Goal: Find specific page/section: Find specific page/section

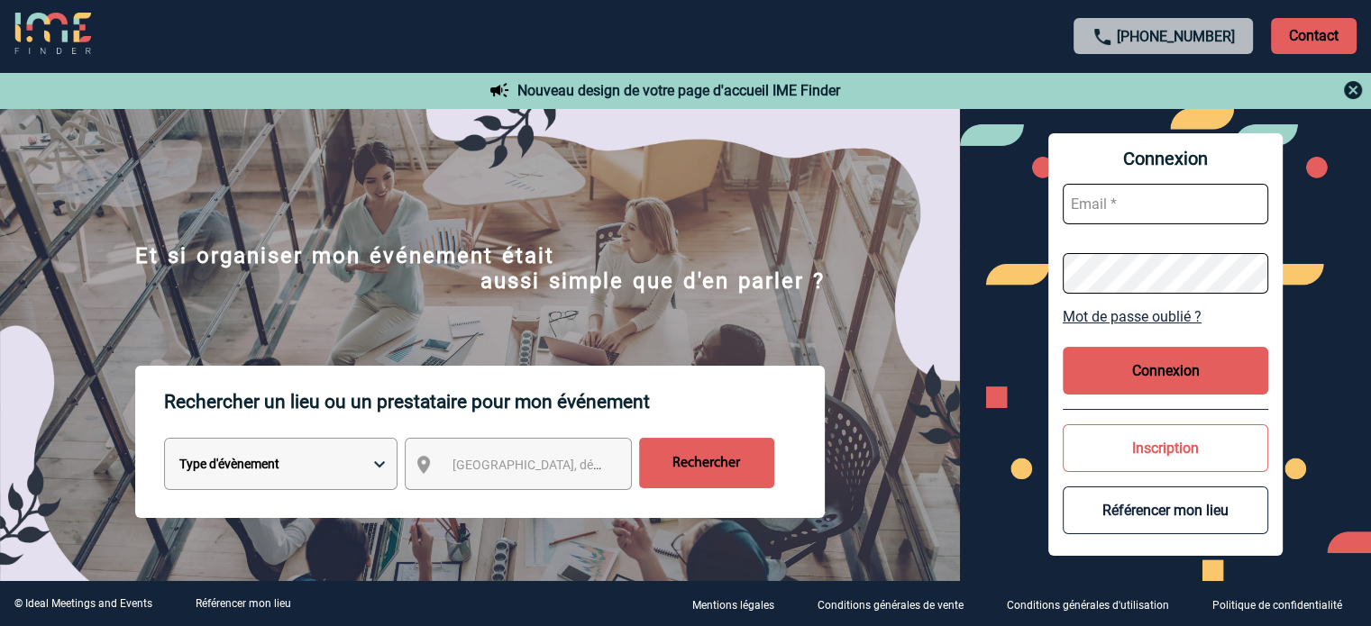
type input "cleborgne@ime-groupe.com"
click at [1157, 360] on button "Connexion" at bounding box center [1164, 371] width 205 height 48
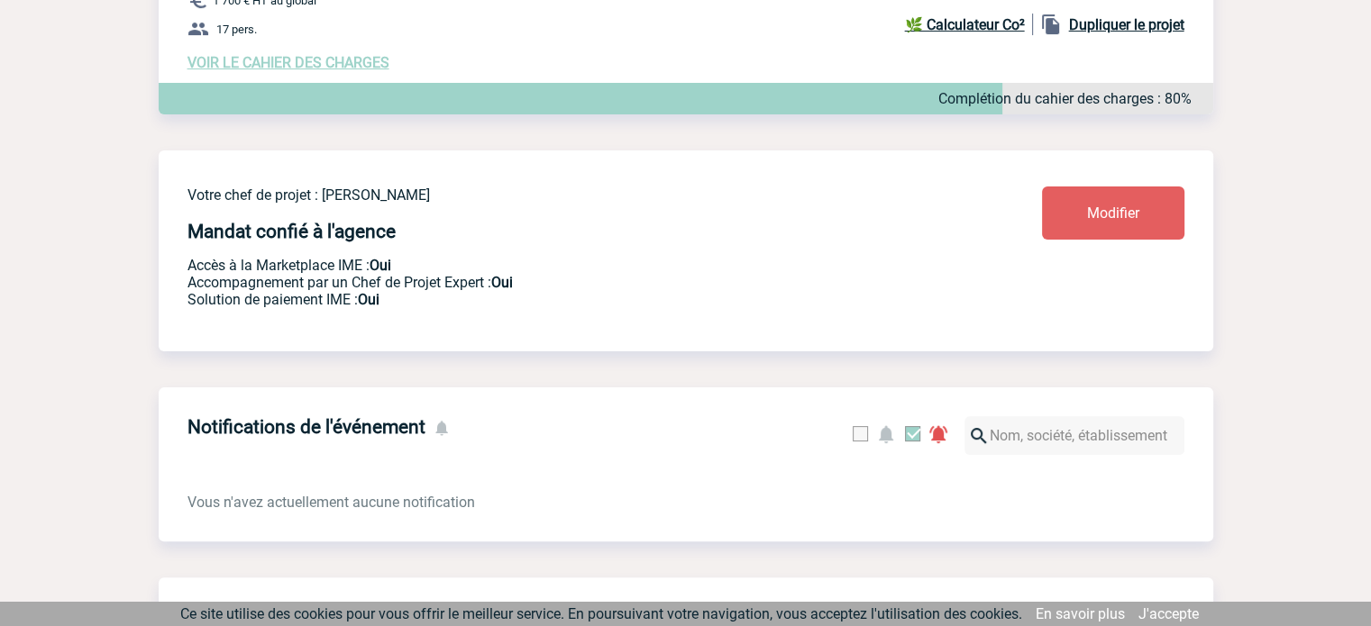
scroll to position [238, 0]
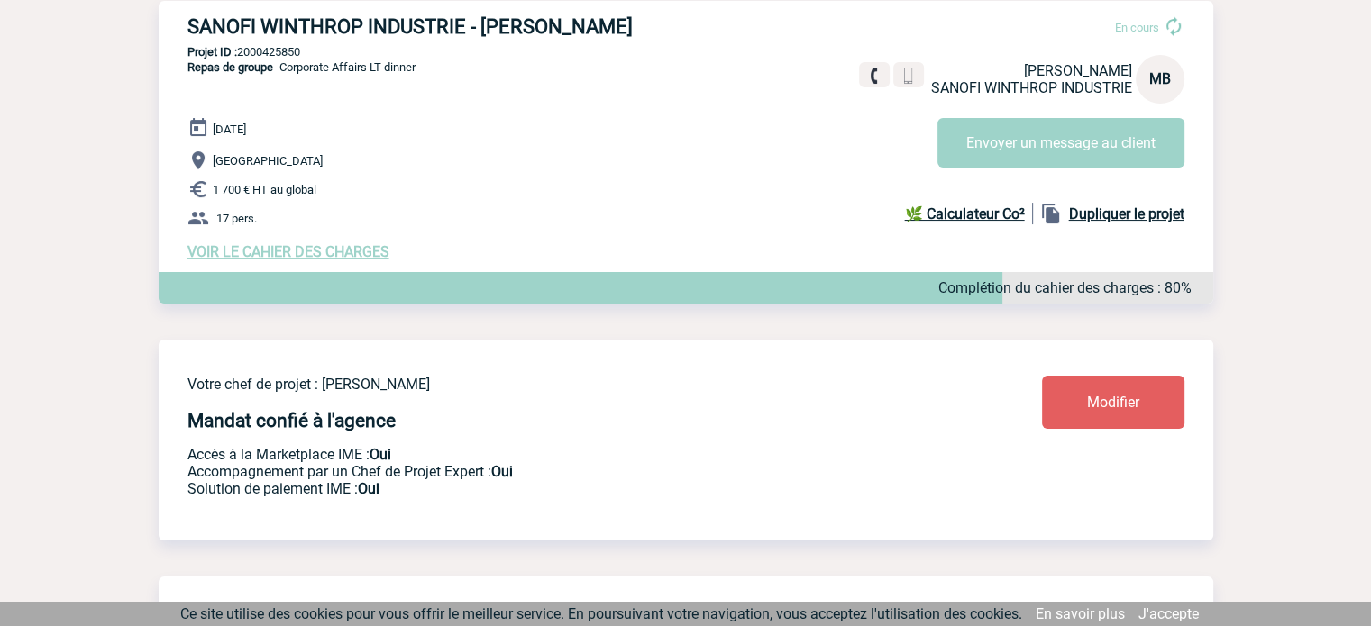
click at [349, 248] on span "VOIR LE CAHIER DES CHARGES" at bounding box center [288, 251] width 202 height 17
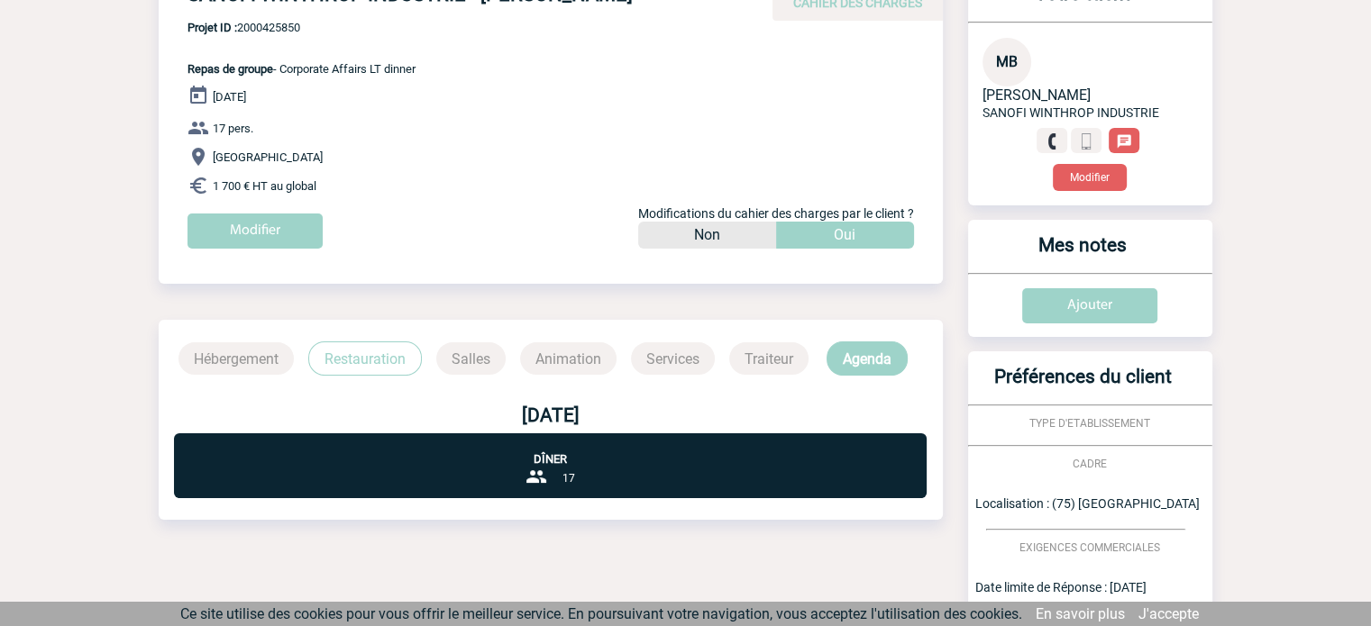
scroll to position [90, 0]
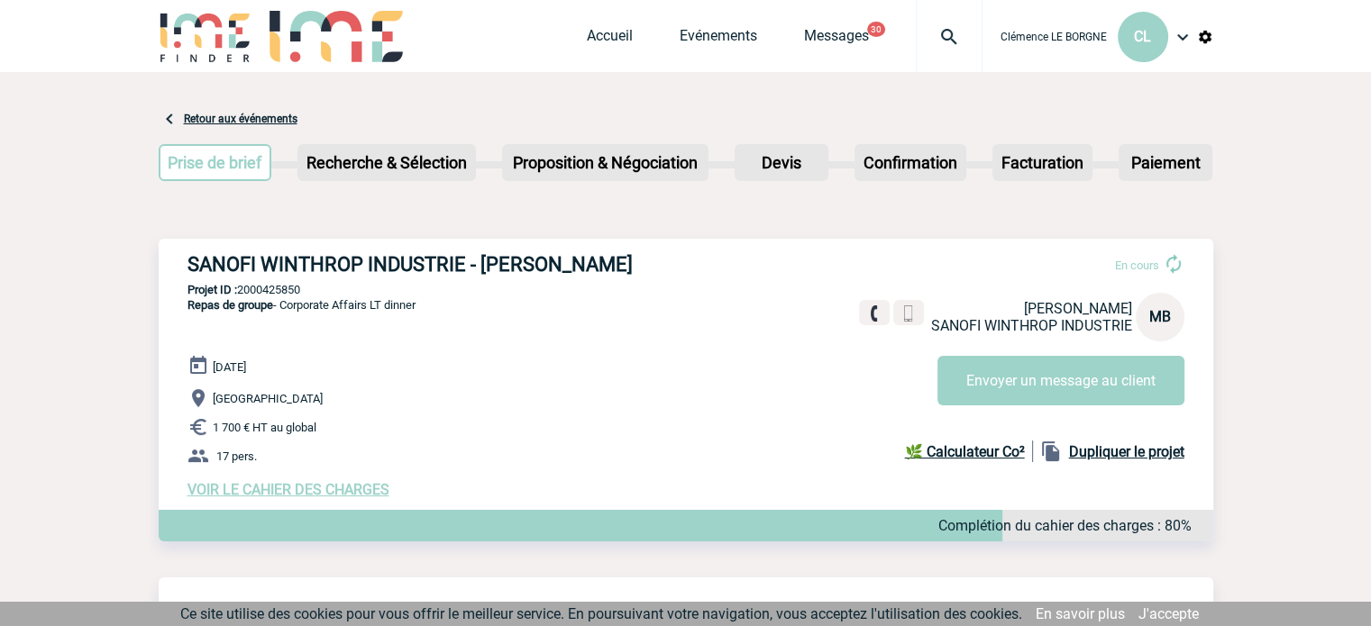
drag, startPoint x: 181, startPoint y: 264, endPoint x: 647, endPoint y: 264, distance: 465.9
click at [647, 264] on div "SANOFI WINTHROP INDUSTRIE - [PERSON_NAME] En cours [PERSON_NAME] SANOFI WINTHRO…" at bounding box center [686, 376] width 1054 height 274
copy h3 "SANOFI WINTHROP INDUSTRIE - [PERSON_NAME]"
drag, startPoint x: 311, startPoint y: 292, endPoint x: 239, endPoint y: 292, distance: 72.1
click at [239, 292] on p "Projet ID : 2000425850" at bounding box center [686, 290] width 1054 height 14
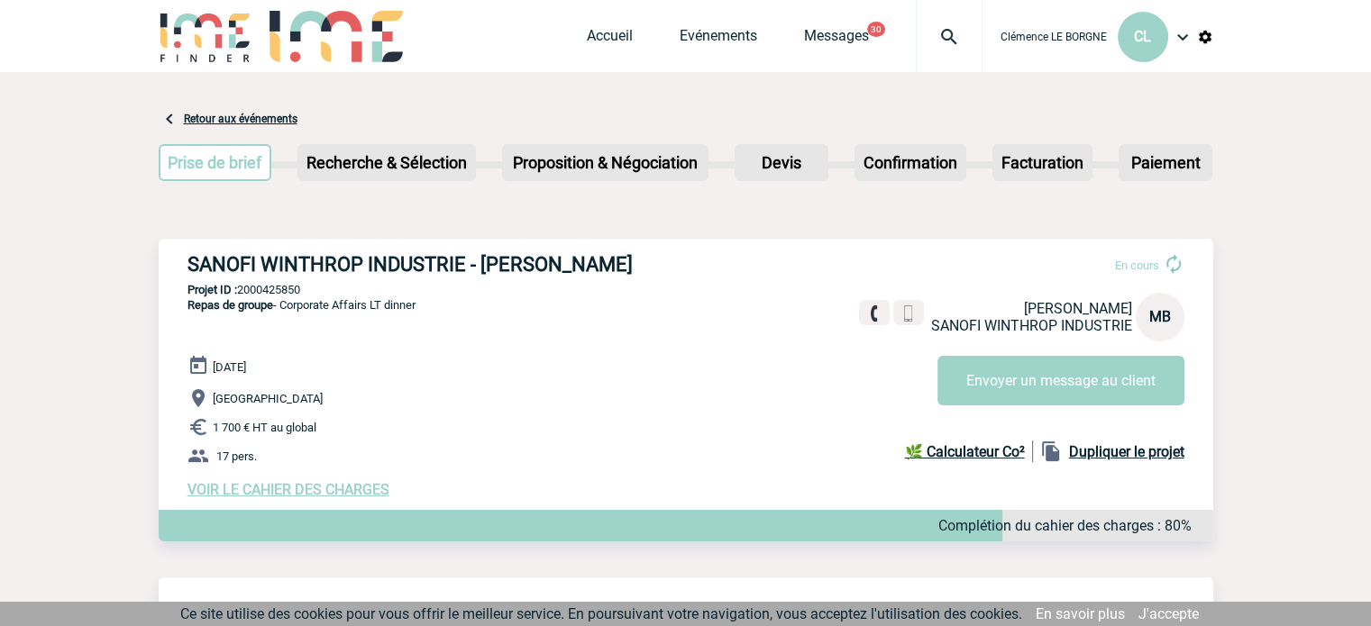
copy p "2000425850"
drag, startPoint x: 189, startPoint y: 306, endPoint x: 429, endPoint y: 305, distance: 239.7
click at [429, 305] on div "SANOFI WINTHROP INDUSTRIE - [PERSON_NAME] En cours [PERSON_NAME] SANOFI WINTHRO…" at bounding box center [686, 376] width 1054 height 274
copy span "Repas de groupe - Corporate Affairs LT dinner"
click at [353, 494] on span "VOIR LE CAHIER DES CHARGES" at bounding box center [288, 489] width 202 height 17
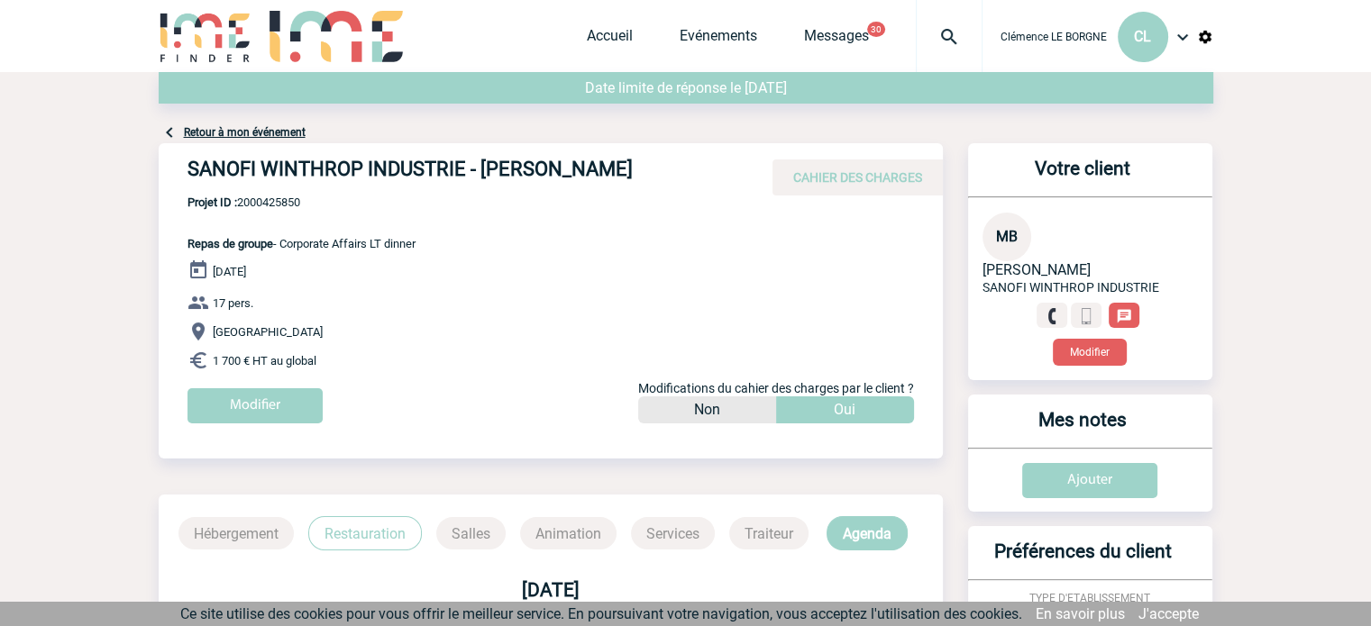
scroll to position [631, 0]
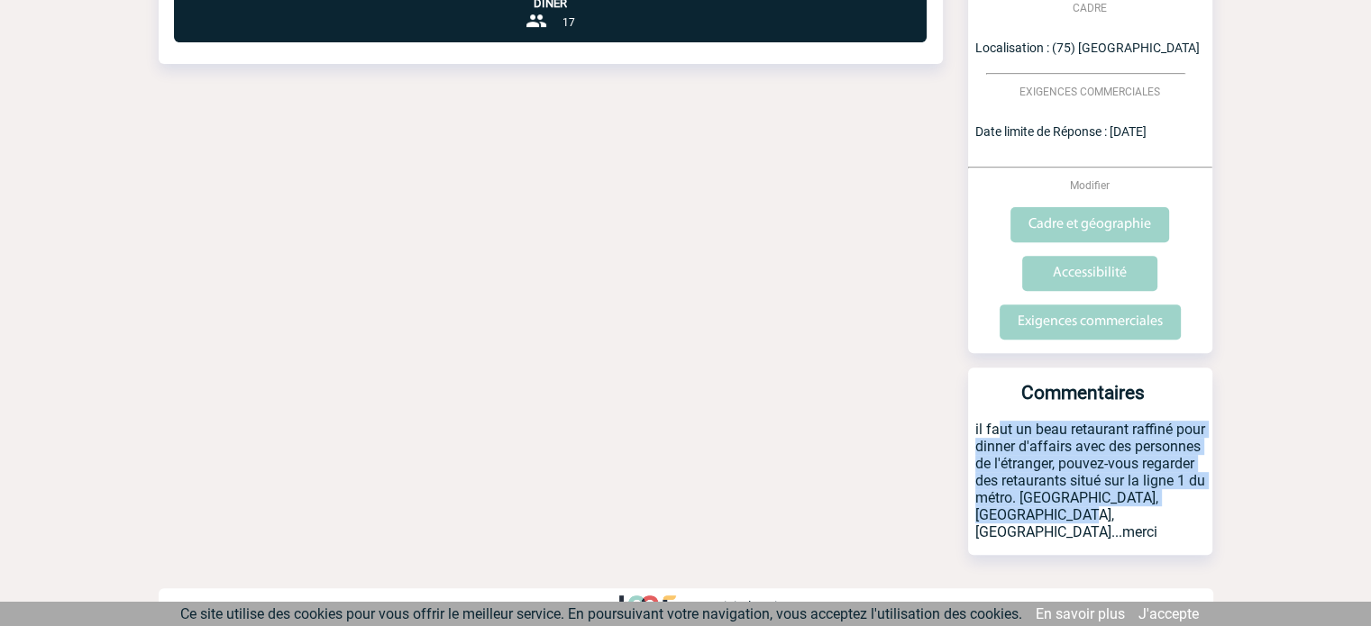
drag, startPoint x: 973, startPoint y: 428, endPoint x: 1027, endPoint y: 515, distance: 102.0
click at [1027, 515] on p "il faut un beau retaurant raffiné pour dinner d'affairs avec des personnes de l…" at bounding box center [1090, 488] width 244 height 134
